Goal: Find contact information: Find contact information

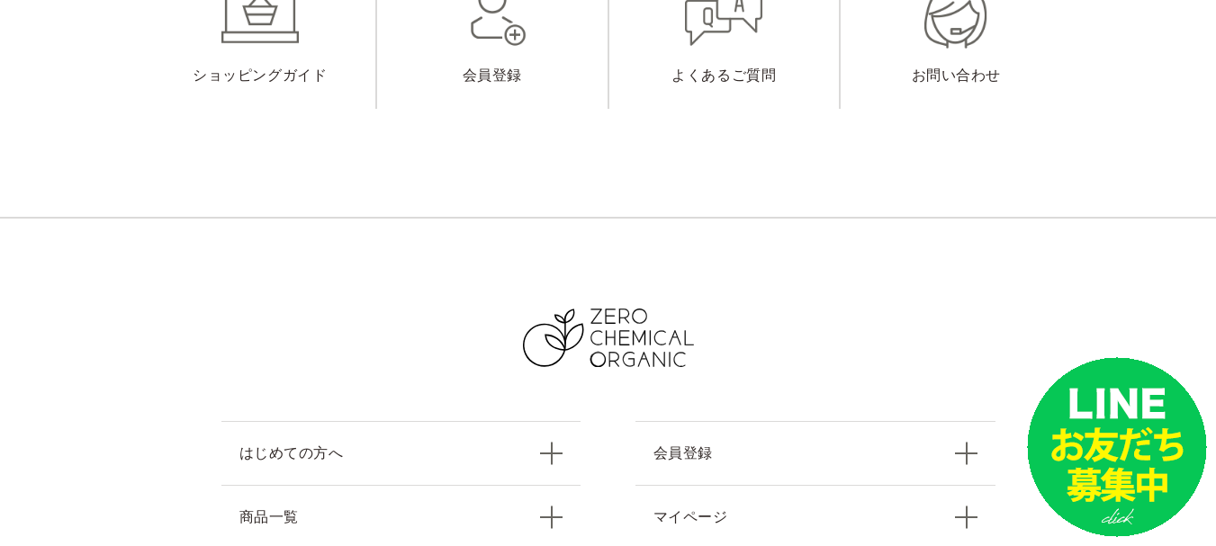
scroll to position [8124, 0]
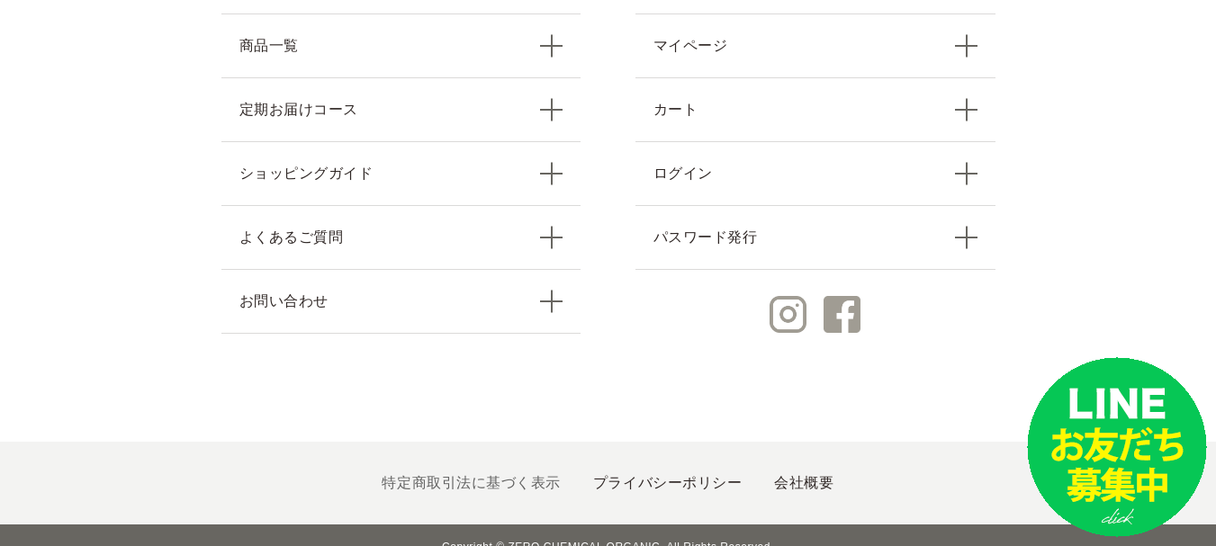
click at [448, 475] on link "特定商取引法に基づく表示" at bounding box center [470, 482] width 178 height 15
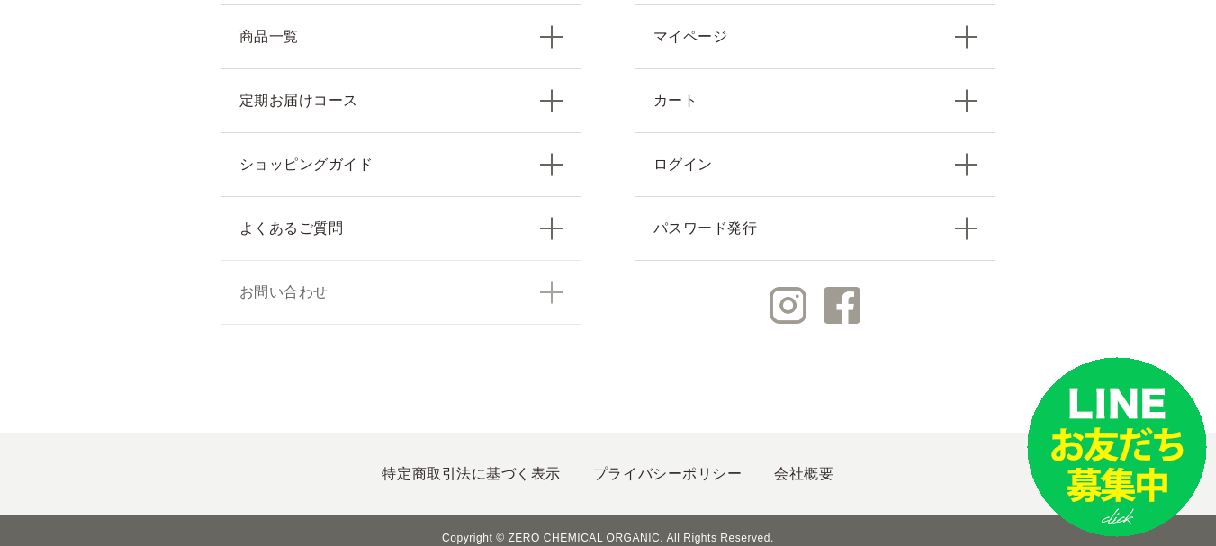
scroll to position [1568, 0]
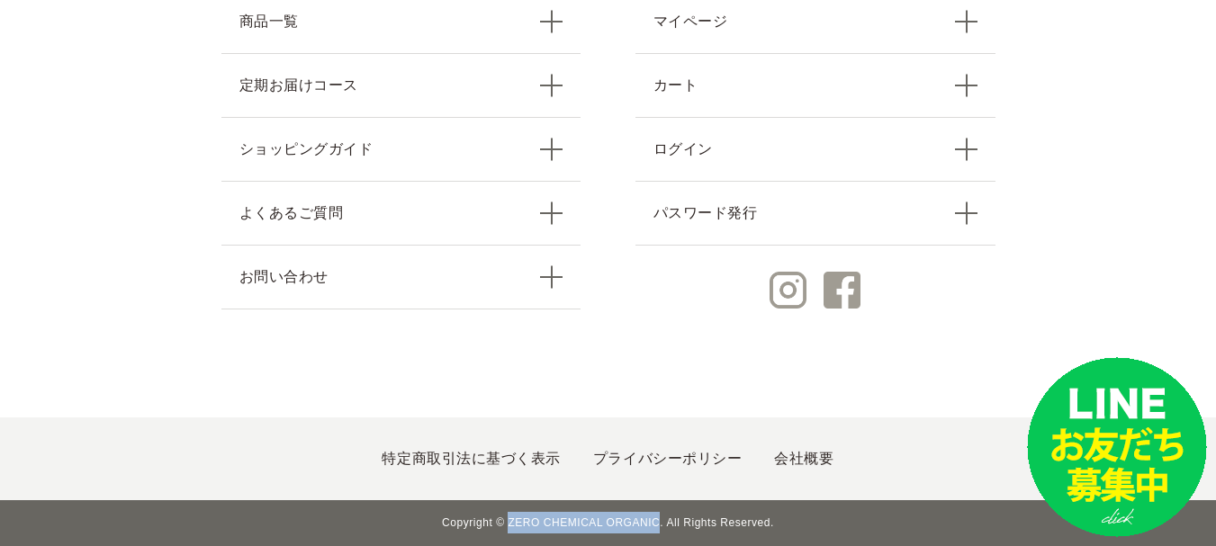
drag, startPoint x: 516, startPoint y: 516, endPoint x: 656, endPoint y: 516, distance: 139.5
click at [656, 516] on small "Copyright © ZERO CHEMICAL ORGANIC. All Rights Reserved." at bounding box center [608, 523] width 1216 height 46
copy small "ZERO CHEMICAL ORGANIC"
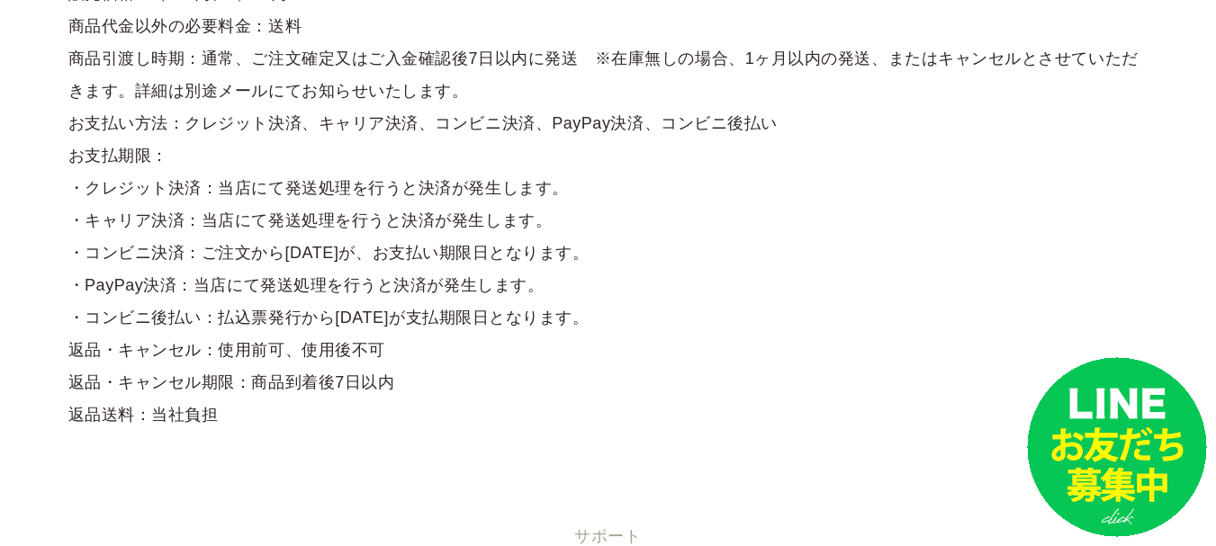
scroll to position [0, 0]
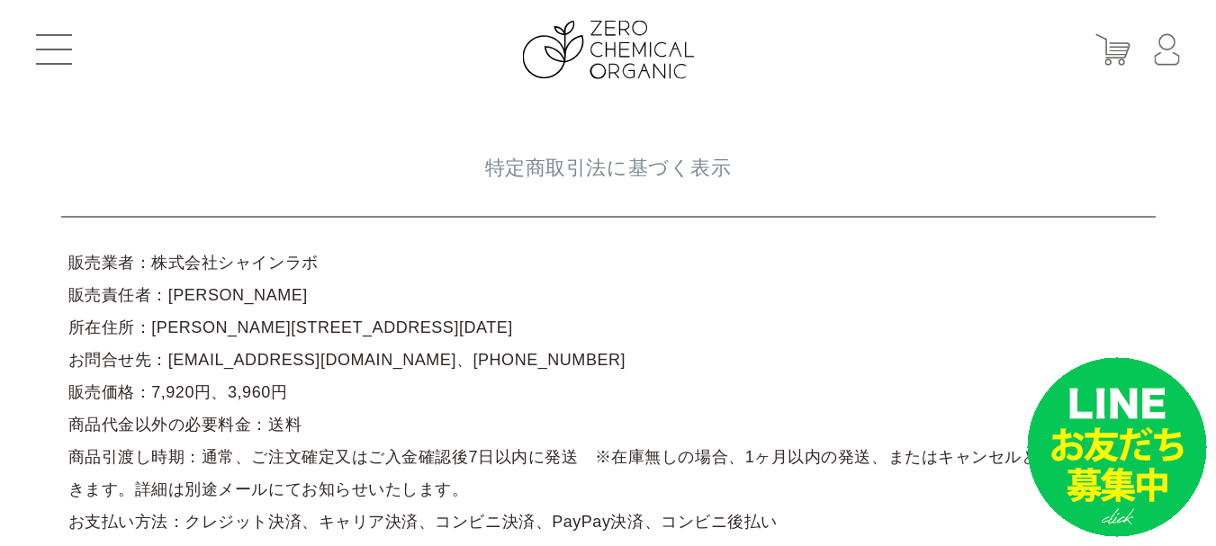
drag, startPoint x: 147, startPoint y: 266, endPoint x: 298, endPoint y: 266, distance: 151.2
click at [340, 266] on article "販売業者：株式会社シャインラボ 販売責任者：岸根　輝明 所在住所：東京都江戸川区一之江4-6-20 お問合せ先：support@shinelabo.co.jp…" at bounding box center [608, 537] width 1094 height 597
copy article "株式会社シャインラボ"
drag, startPoint x: 152, startPoint y: 327, endPoint x: 295, endPoint y: 328, distance: 143.1
click at [308, 328] on article "販売業者：株式会社シャインラボ 販売責任者：岸根　輝明 所在住所：東京都江戸川区一之江4-6-20 お問合せ先：support@shinelabo.co.jp…" at bounding box center [608, 537] width 1094 height 597
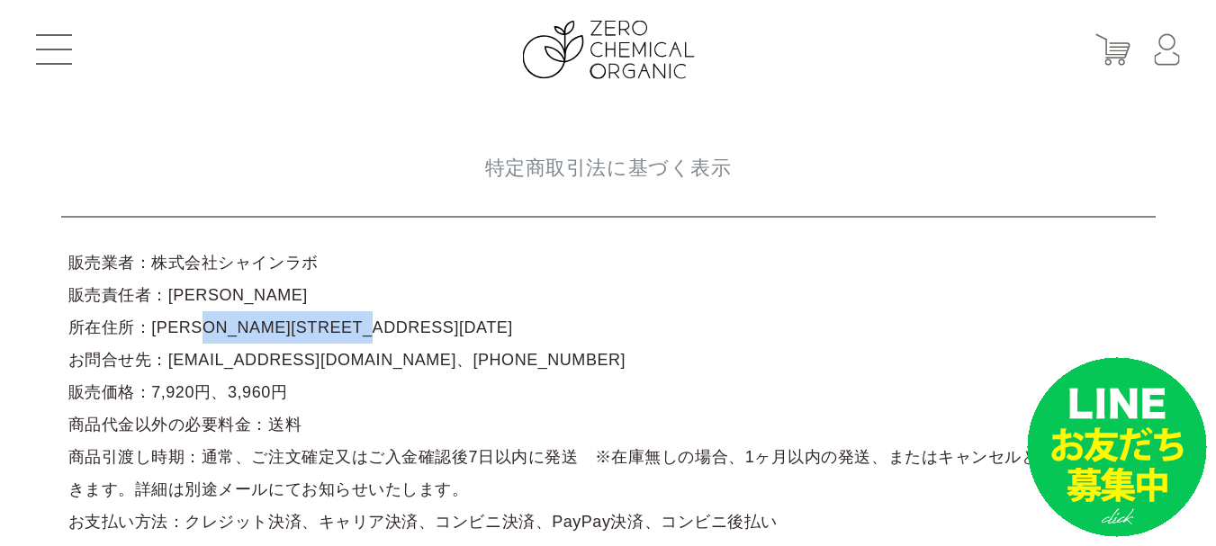
drag, startPoint x: 147, startPoint y: 325, endPoint x: 305, endPoint y: 325, distance: 158.4
click at [400, 325] on article "販売業者：株式会社シャインラボ 販売責任者：岸根　輝明 所在住所：東京都江戸川区一之江4-6-20 お問合せ先：support@shinelabo.co.jp…" at bounding box center [608, 537] width 1094 height 597
copy article "東京都江戸川区一之江4-6-20"
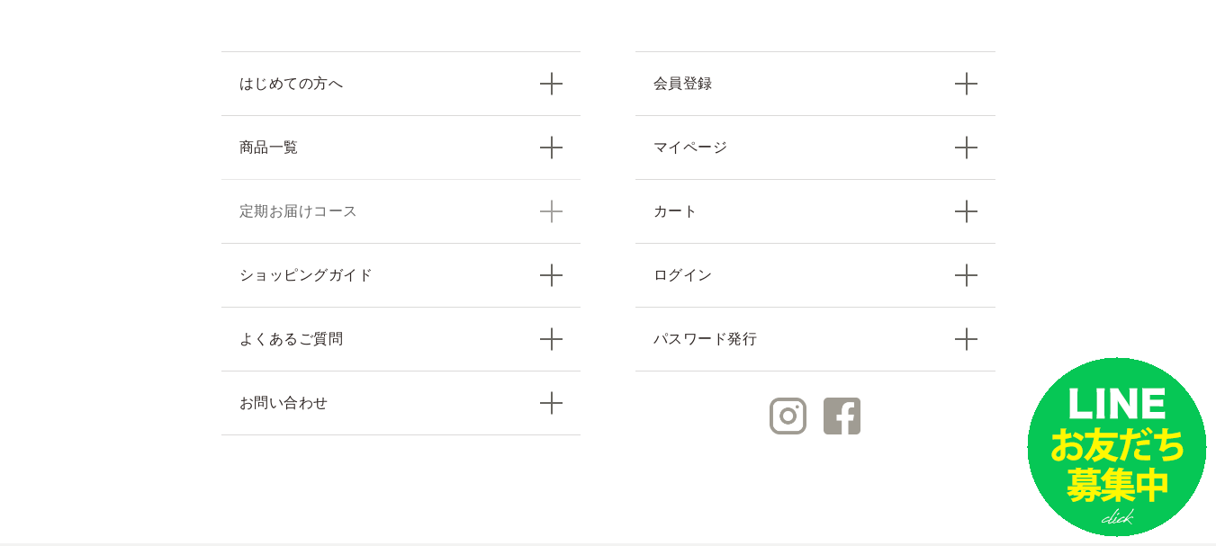
scroll to position [1478, 0]
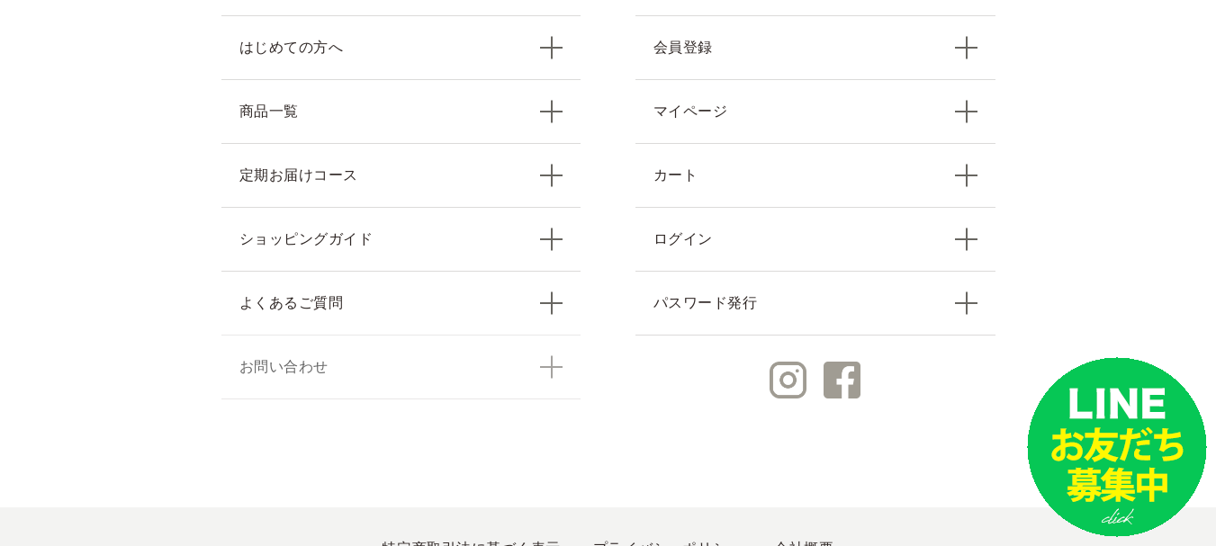
click at [276, 370] on link "お問い合わせ" at bounding box center [401, 367] width 360 height 65
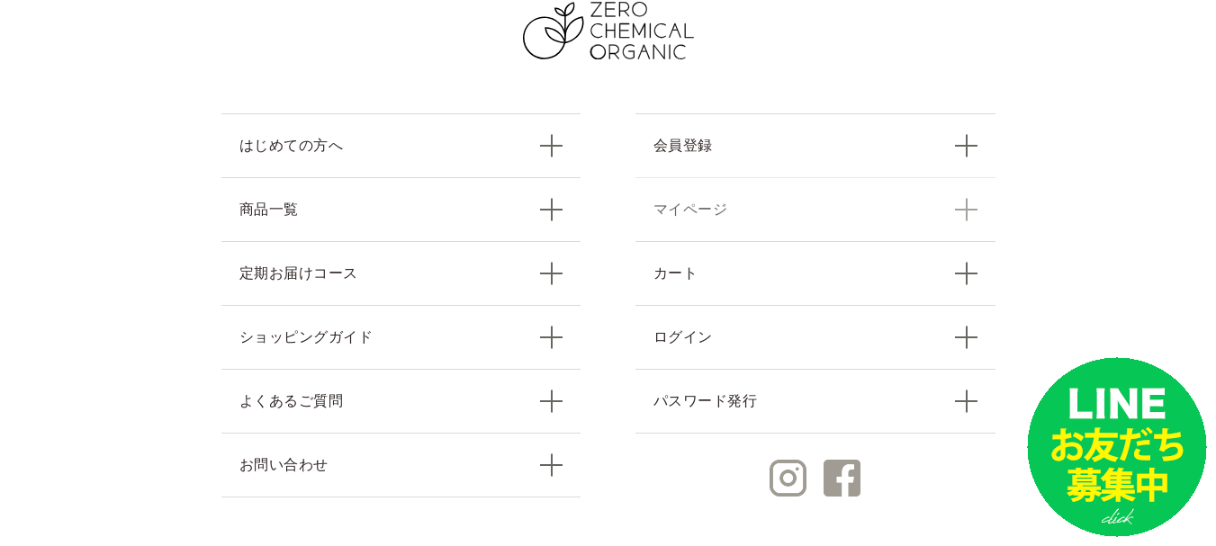
scroll to position [2390, 0]
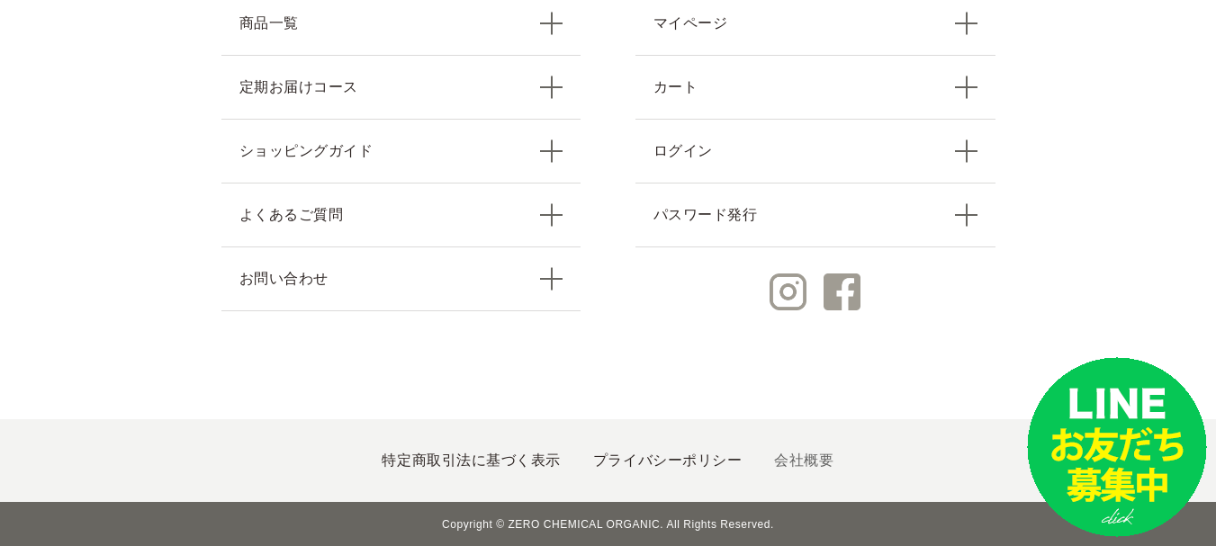
click at [791, 461] on link "会社概要" at bounding box center [803, 460] width 59 height 15
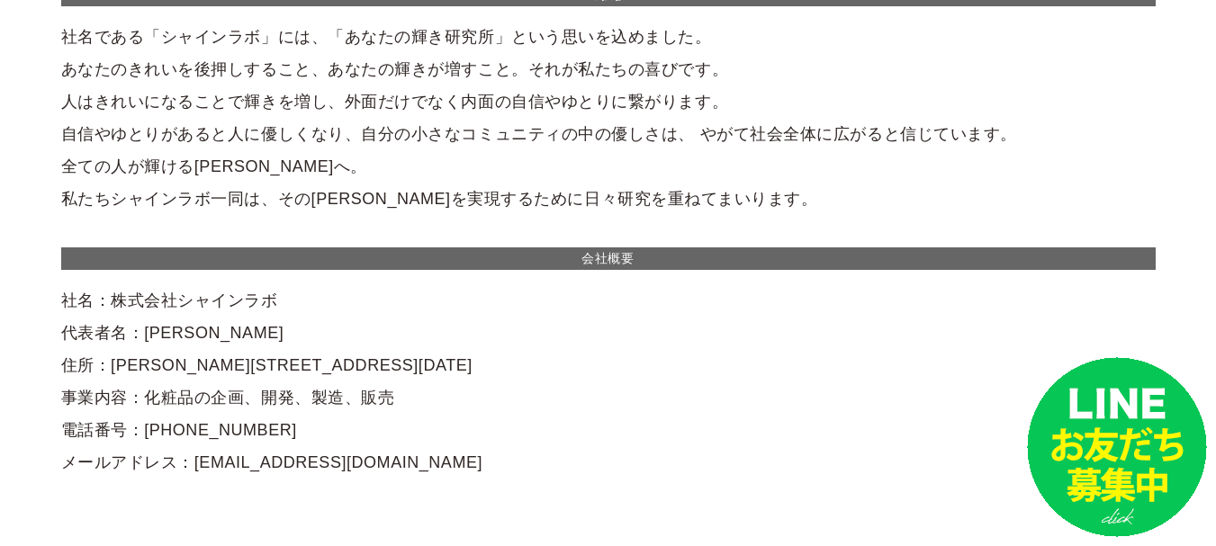
scroll to position [180, 0]
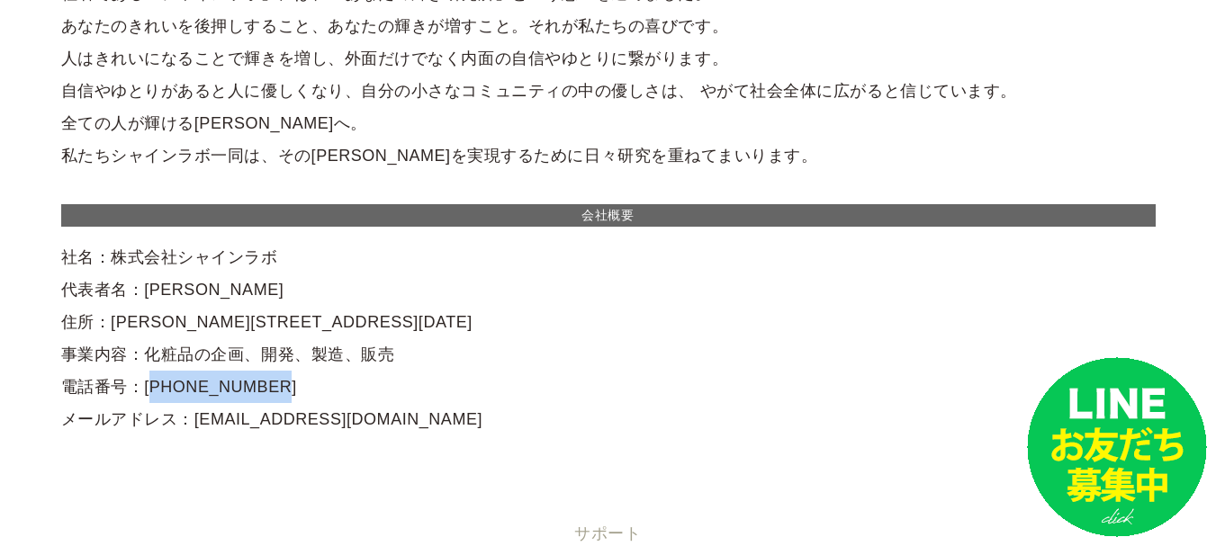
drag, startPoint x: 139, startPoint y: 388, endPoint x: 244, endPoint y: 387, distance: 105.3
click at [244, 387] on div "ご挨拶 社名である「シャインラボ」には、「あなたの輝き研究所」という思いを込めました。 あなたのきれいを後押しすること、あなたの輝きが増すこと。それが私たちの…" at bounding box center [608, 188] width 1094 height 495
copy div "[PHONE_NUMBER]"
